Goal: Communication & Community: Share content

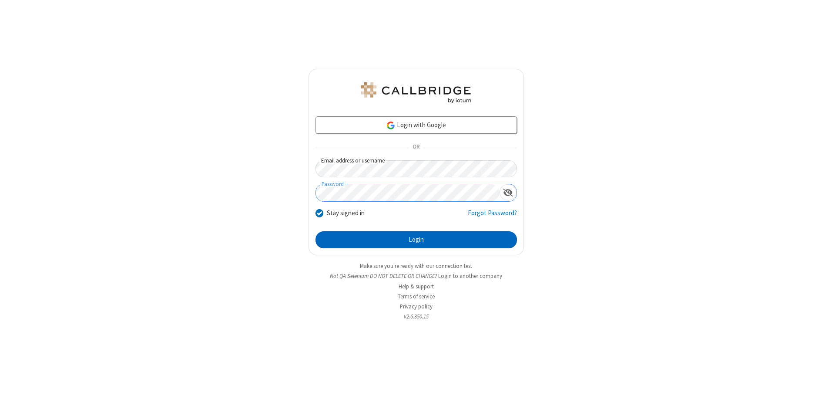
click at [416, 239] on button "Login" at bounding box center [417, 239] width 202 height 17
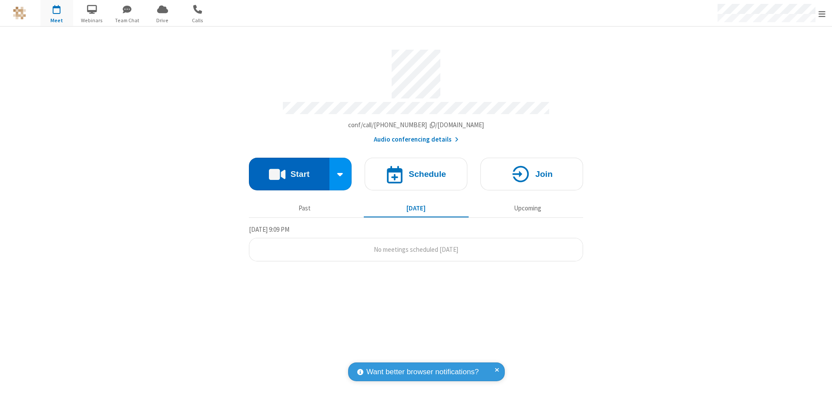
click at [289, 171] on button "Start" at bounding box center [289, 174] width 81 height 33
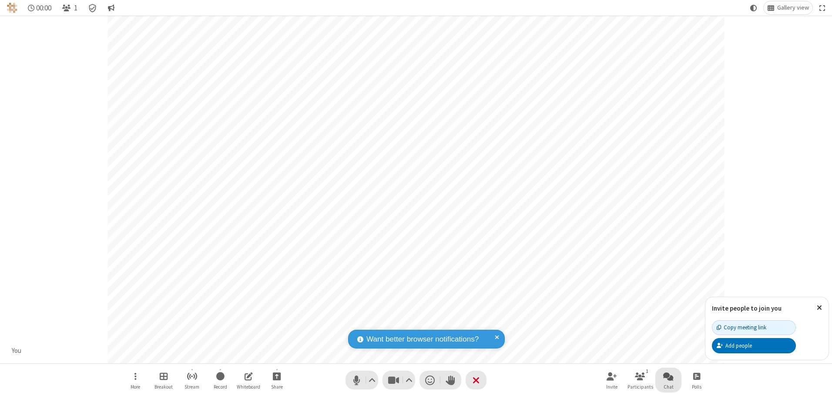
click at [669, 376] on span "Open chat" at bounding box center [668, 375] width 10 height 11
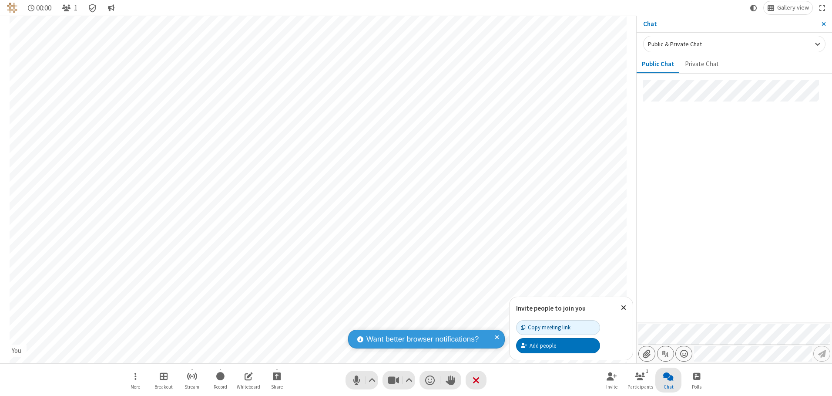
type input "C:\fakepath\doc_test.docx"
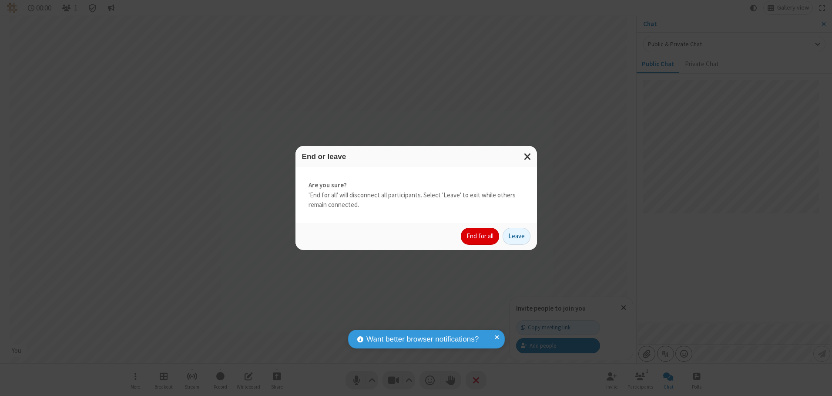
click at [481, 236] on button "End for all" at bounding box center [480, 236] width 38 height 17
